Goal: Find specific page/section: Find specific page/section

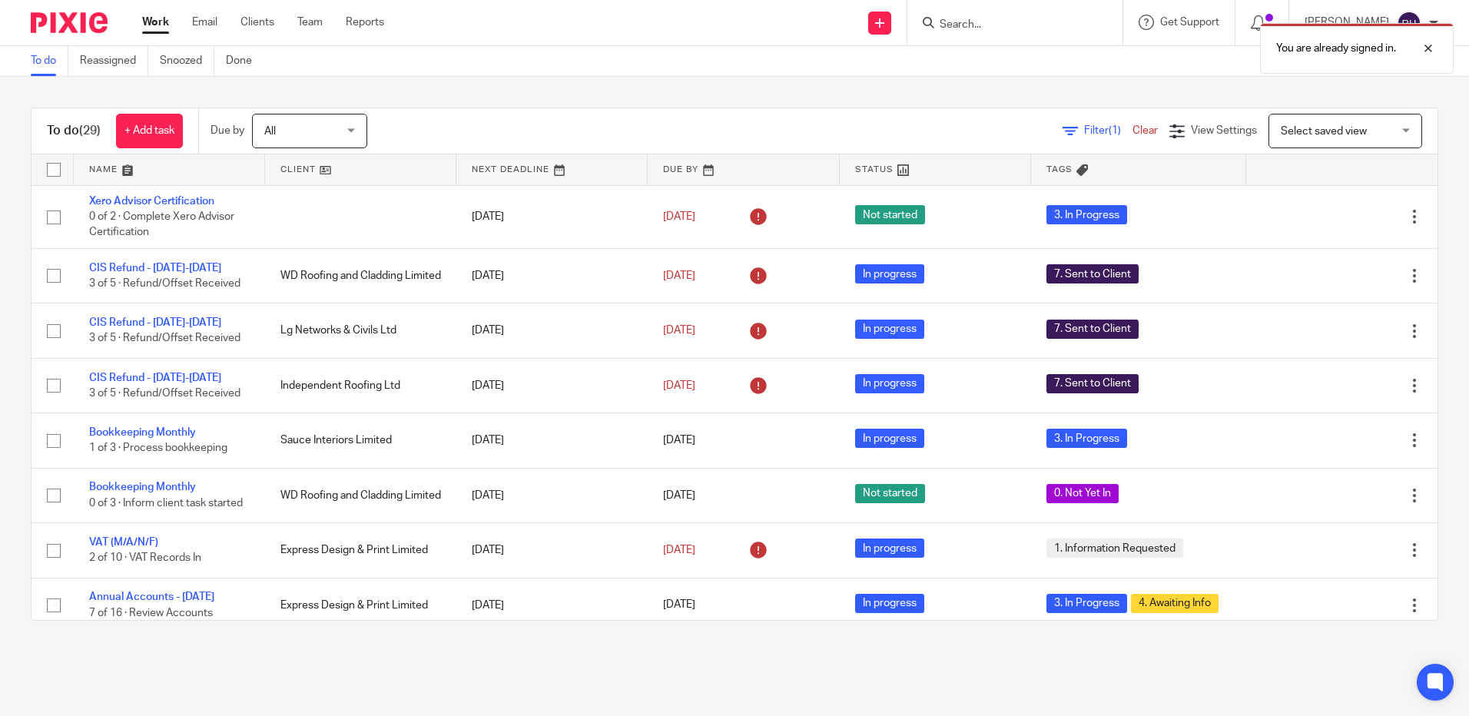
drag, startPoint x: 970, startPoint y: 10, endPoint x: 971, endPoint y: 20, distance: 10.0
click at [970, 10] on div at bounding box center [1014, 22] width 215 height 45
click at [969, 20] on div "You are already signed in." at bounding box center [1093, 44] width 719 height 58
click at [973, 25] on div "You are already signed in." at bounding box center [1093, 44] width 719 height 58
click at [984, 23] on div "You are already signed in." at bounding box center [1093, 44] width 719 height 58
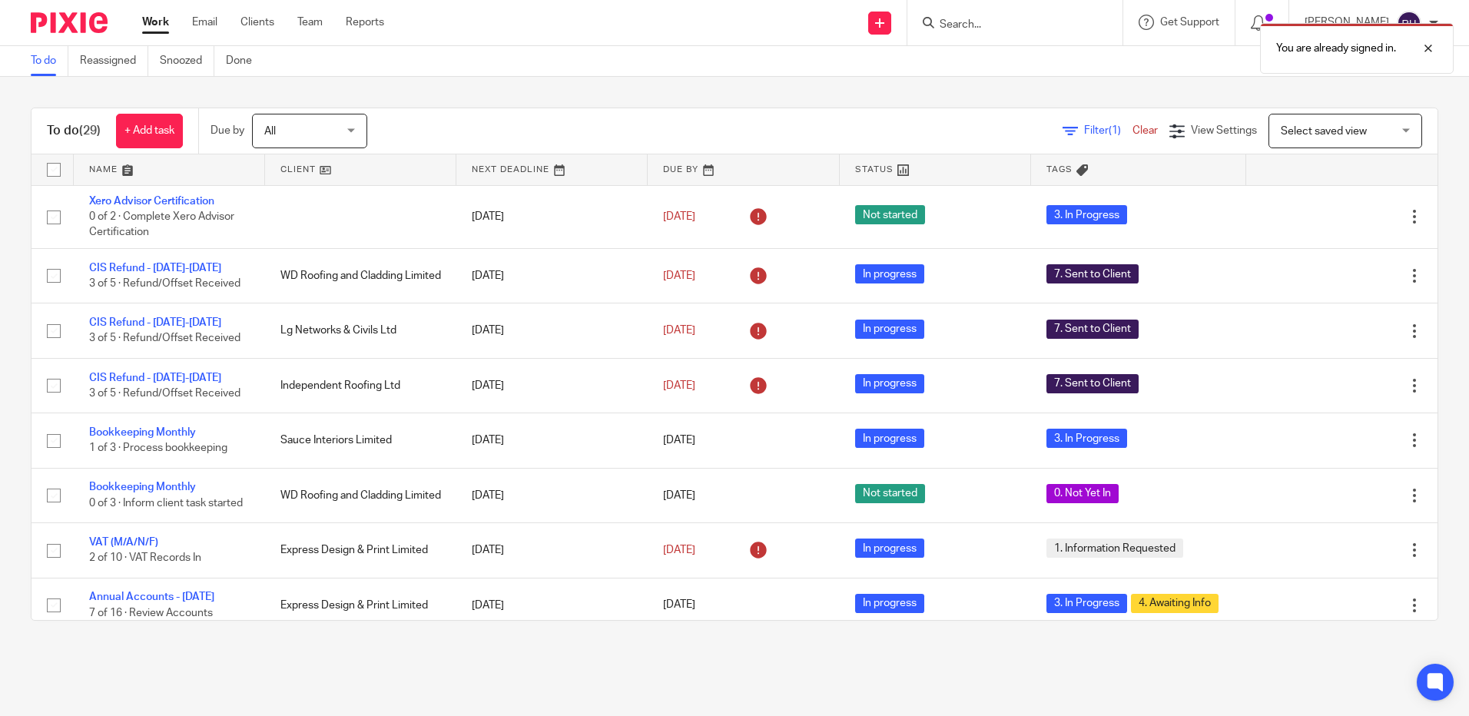
click at [1022, 24] on div "You are already signed in." at bounding box center [1093, 44] width 719 height 58
click at [1434, 53] on div at bounding box center [1416, 48] width 41 height 18
click at [989, 31] on input "Search" at bounding box center [1007, 25] width 138 height 14
type input "tantastic staf"
click at [1005, 57] on link at bounding box center [1030, 59] width 190 height 23
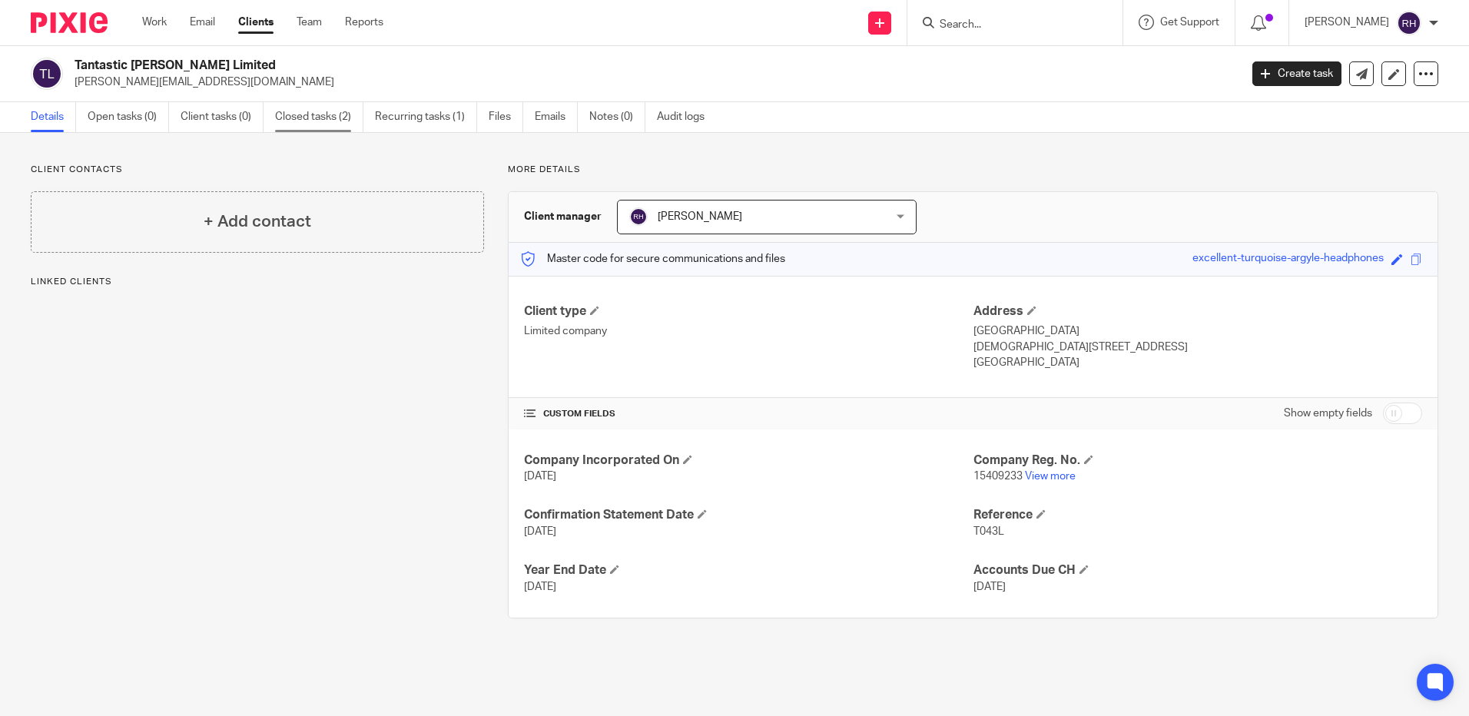
click at [313, 120] on link "Closed tasks (2)" at bounding box center [319, 117] width 88 height 30
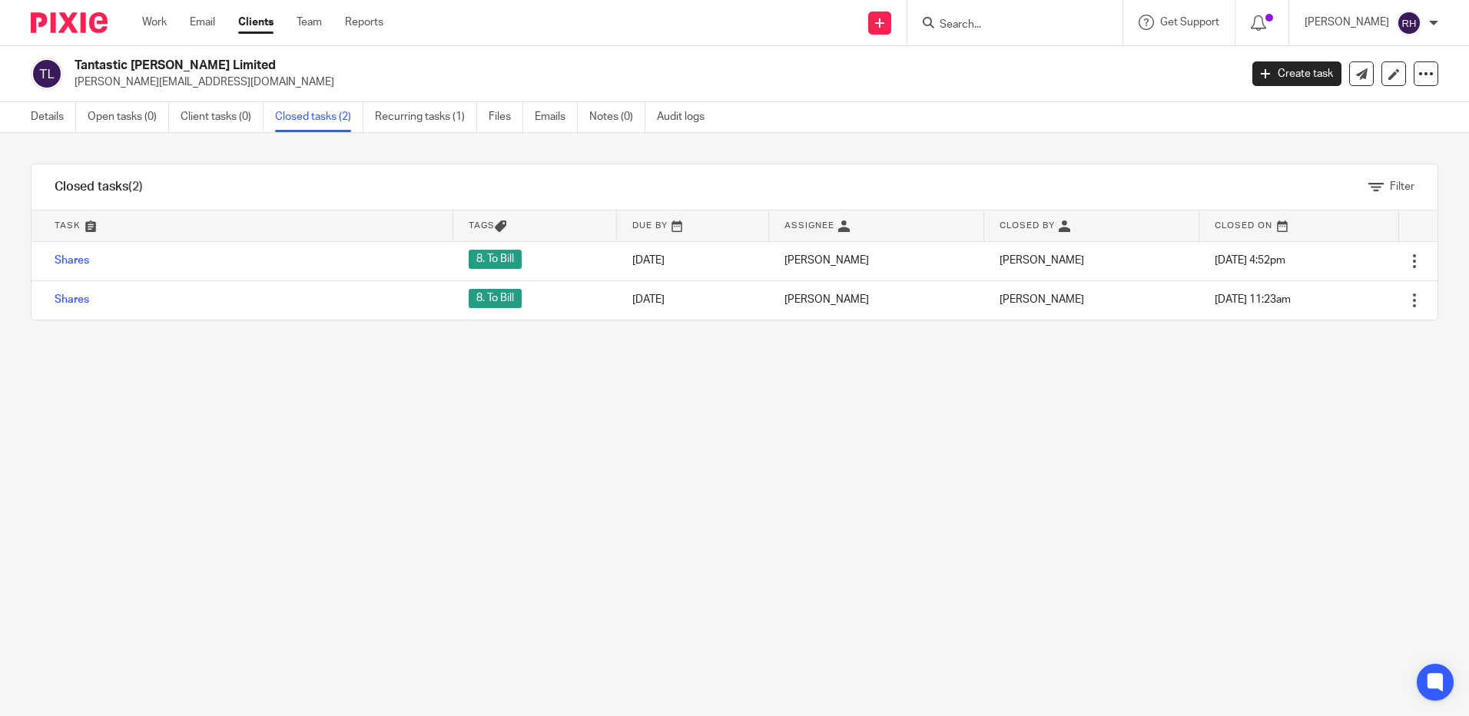
click at [402, 113] on link "Recurring tasks (1)" at bounding box center [426, 117] width 102 height 30
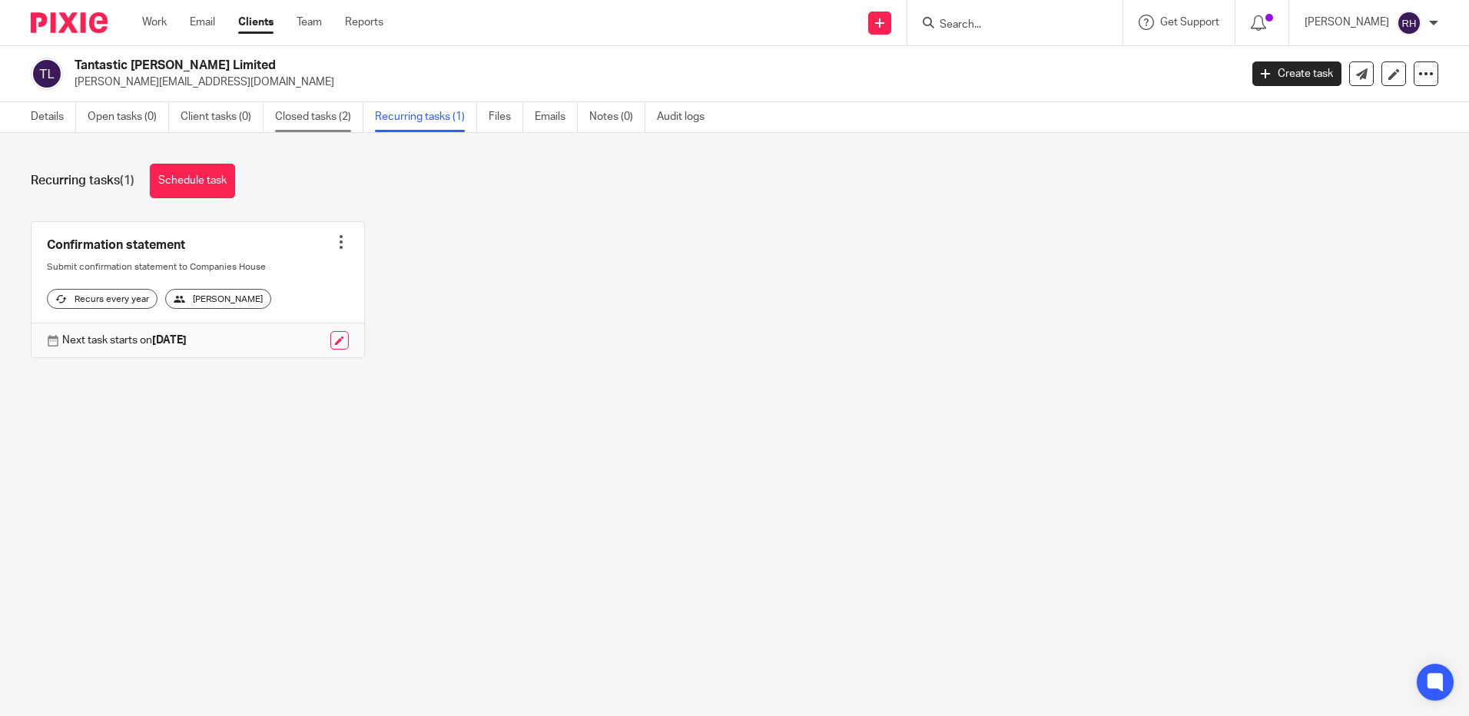
click at [285, 111] on link "Closed tasks (2)" at bounding box center [319, 117] width 88 height 30
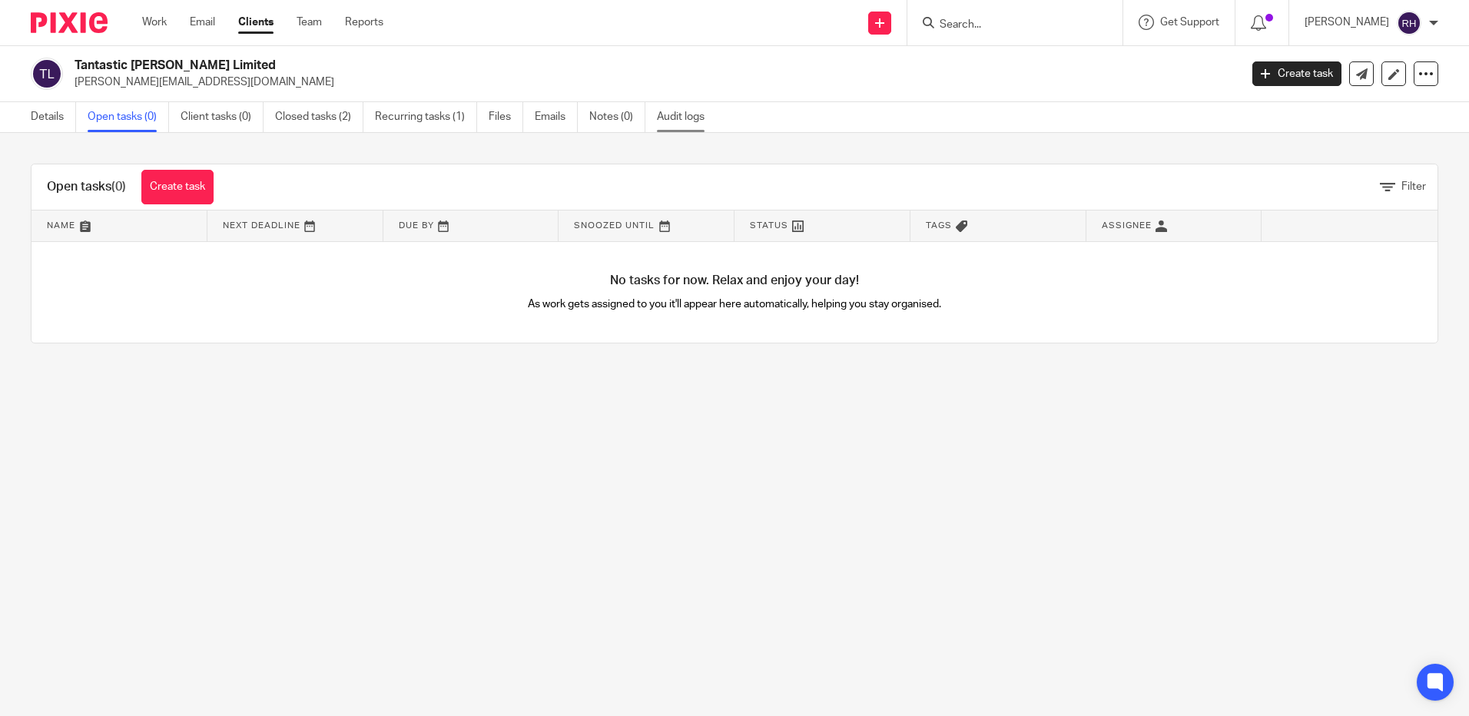
click at [665, 118] on link "Audit logs" at bounding box center [686, 117] width 59 height 30
